Goal: Task Accomplishment & Management: Use online tool/utility

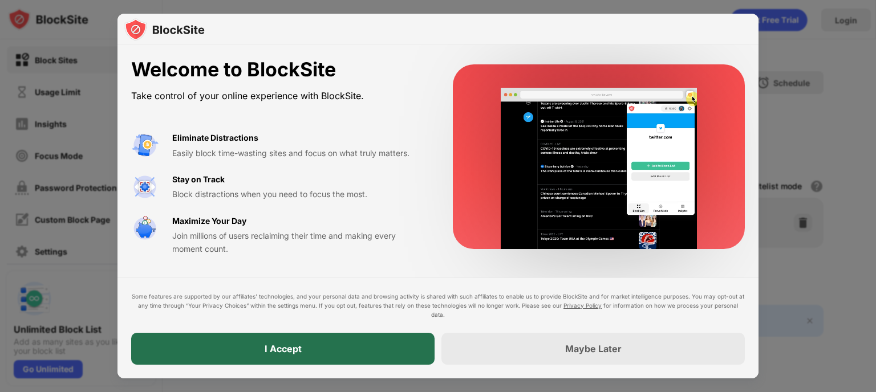
click at [369, 351] on div "I Accept" at bounding box center [282, 349] width 303 height 32
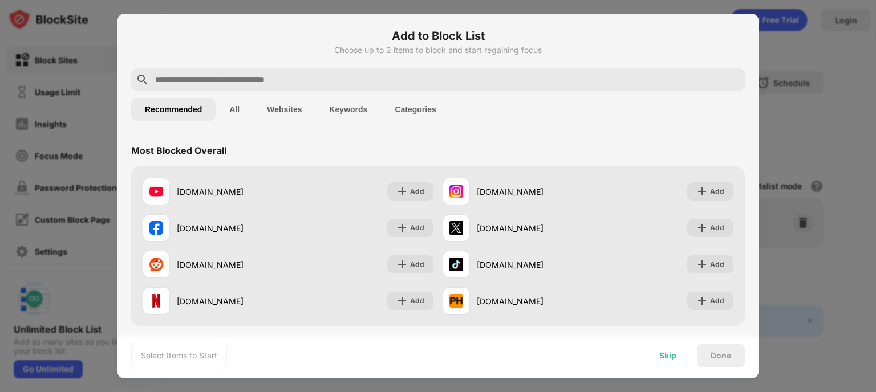
click at [663, 351] on div "Skip" at bounding box center [667, 355] width 17 height 9
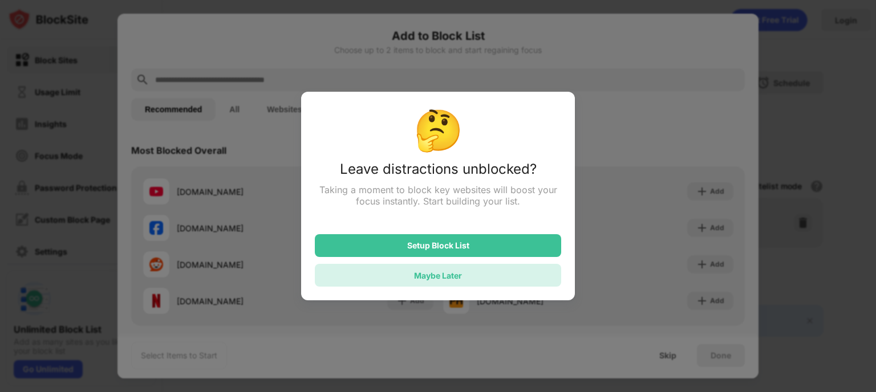
click at [502, 279] on div "Maybe Later" at bounding box center [438, 275] width 246 height 23
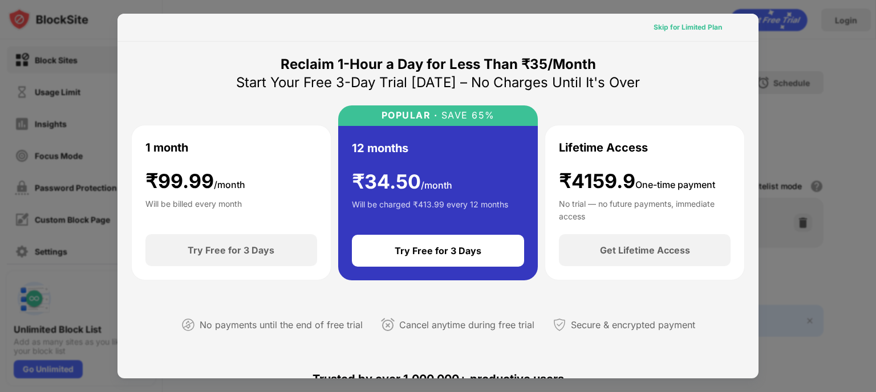
click at [705, 27] on div "Skip for Limited Plan" at bounding box center [687, 27] width 68 height 11
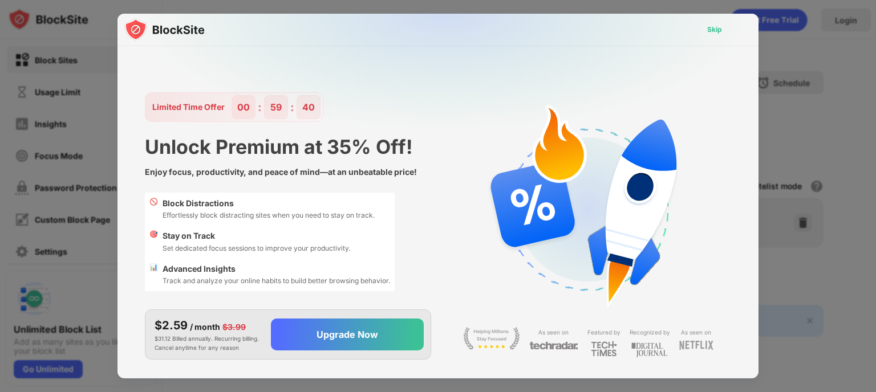
click at [711, 23] on div "Skip" at bounding box center [714, 30] width 33 height 18
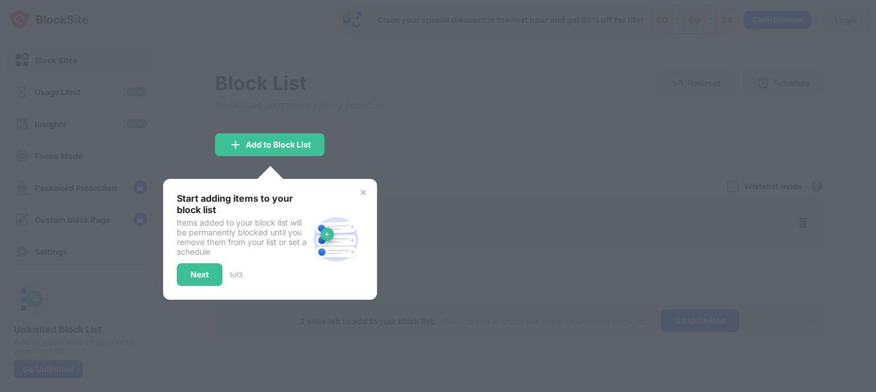
drag, startPoint x: 634, startPoint y: 69, endPoint x: 442, endPoint y: 153, distance: 209.0
click at [442, 153] on div at bounding box center [438, 196] width 876 height 392
click at [356, 189] on div "Start adding items to your block list Items added to your block list will be pe…" at bounding box center [270, 239] width 214 height 121
click at [362, 192] on img at bounding box center [363, 192] width 9 height 9
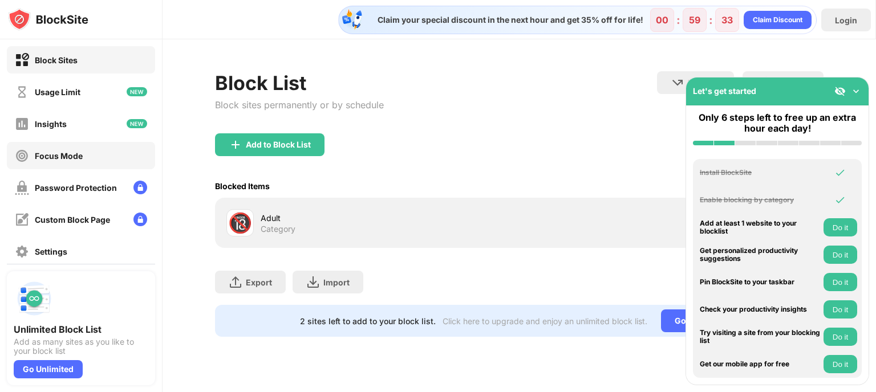
click at [77, 167] on div "Focus Mode" at bounding box center [81, 155] width 148 height 27
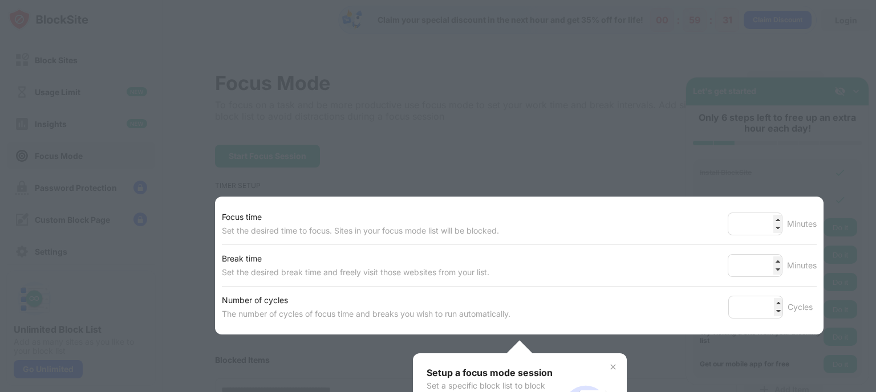
click at [628, 180] on div at bounding box center [438, 196] width 876 height 392
click at [736, 161] on div at bounding box center [438, 196] width 876 height 392
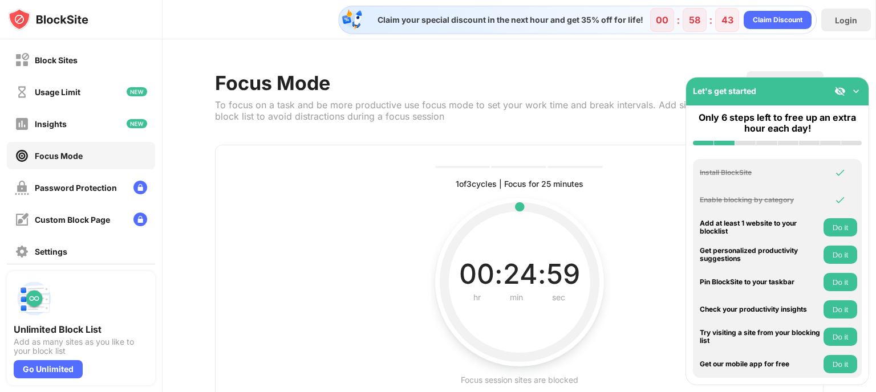
click at [545, 201] on circle "00 : 24 : 59 hr min sec Current time left in interval Focus session sites are b…" at bounding box center [519, 296] width 169 height 196
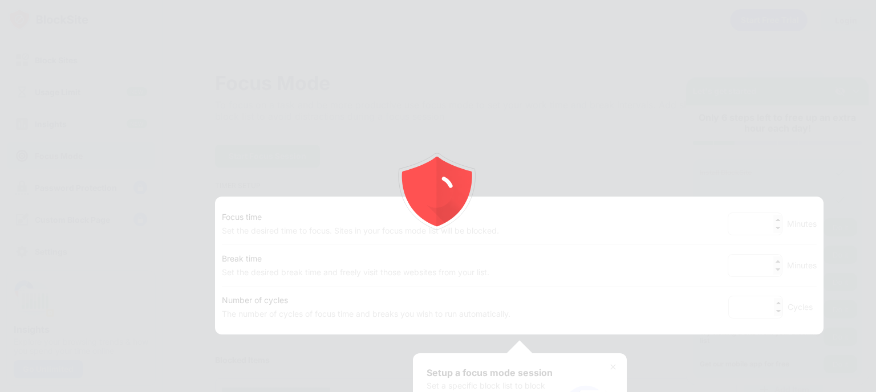
click at [665, 163] on div at bounding box center [438, 196] width 876 height 392
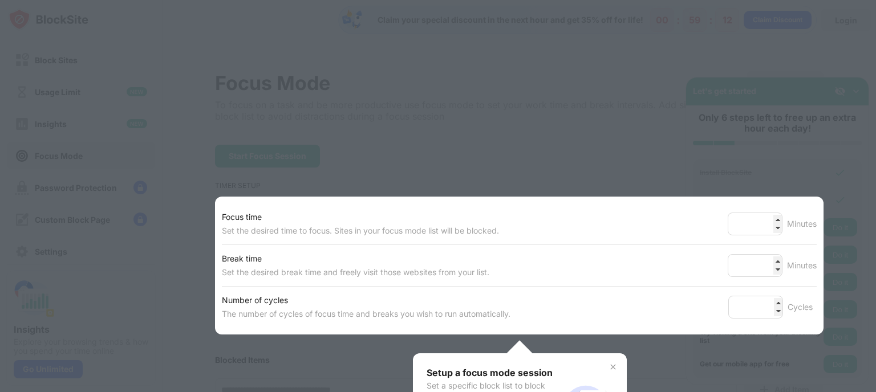
click at [732, 128] on div at bounding box center [438, 196] width 876 height 392
click at [608, 364] on img at bounding box center [612, 367] width 9 height 9
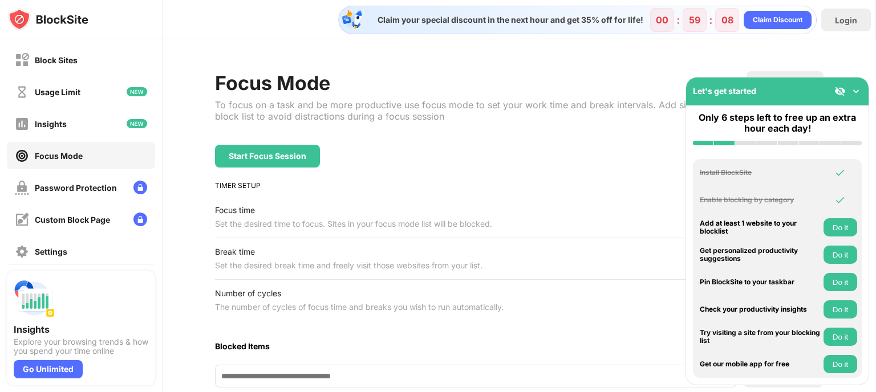
scroll to position [241, 0]
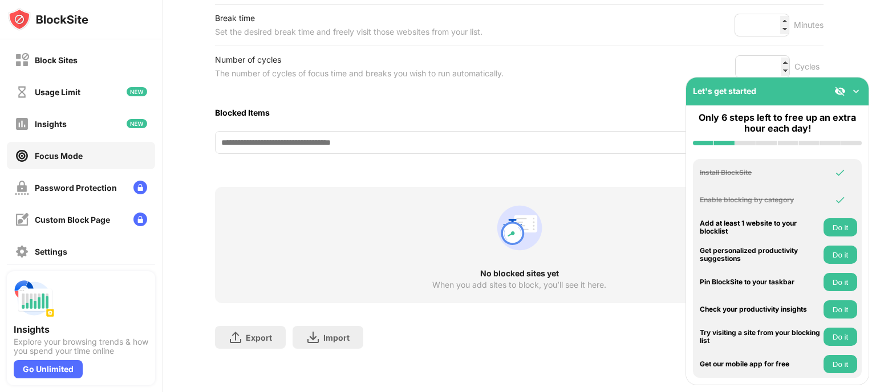
click at [328, 136] on input at bounding box center [476, 142] width 522 height 23
type input "*"
type input "**********"
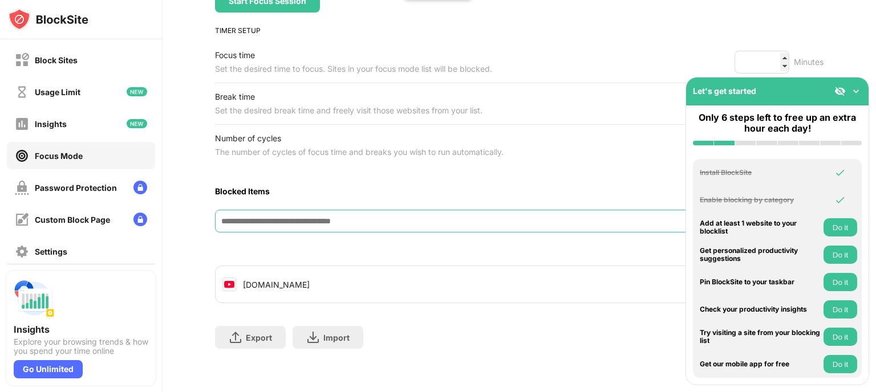
scroll to position [0, 0]
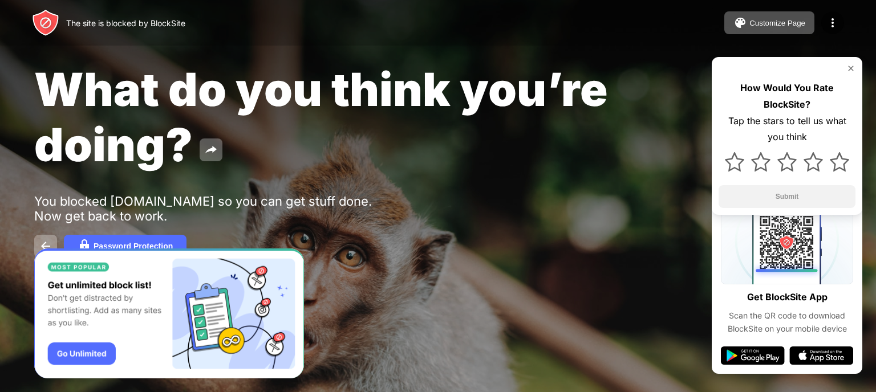
click at [455, 123] on div "What do you think you’re doing?" at bounding box center [357, 117] width 646 height 111
